Goal: Navigation & Orientation: Understand site structure

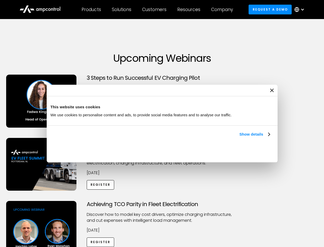
click at [240, 137] on link "Show details" at bounding box center [255, 134] width 30 height 6
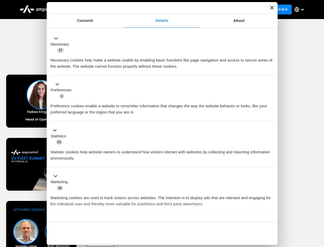
click at [271, 69] on div "Necessary cookies help make a website usable by enabling basic functions like p…" at bounding box center [162, 61] width 223 height 16
click at [319, 207] on div "Achieving TCO Parity in Fleet Electrification Discover how to model key cost dr…" at bounding box center [162, 241] width 323 height 81
click at [158, 10] on div "Customers" at bounding box center [154, 10] width 24 height 6
click at [91, 10] on div "Products" at bounding box center [92, 10] width 20 height 6
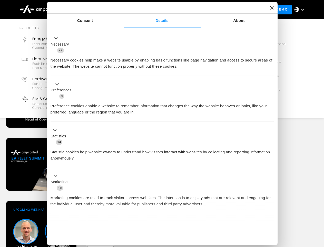
click at [122, 10] on div "Solutions" at bounding box center [122, 10] width 20 height 6
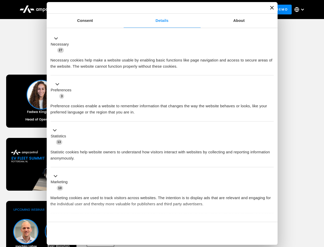
click at [155, 10] on div "Customers" at bounding box center [154, 10] width 24 height 6
click at [190, 10] on div "Resources" at bounding box center [188, 10] width 23 height 6
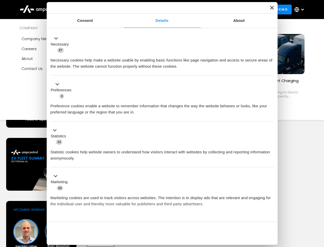
click at [224, 10] on div "Company" at bounding box center [222, 10] width 22 height 6
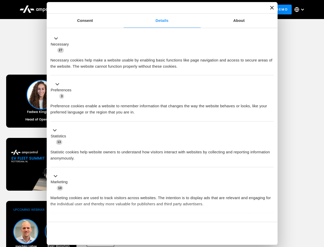
click at [301, 10] on div at bounding box center [303, 9] width 4 height 4
